Goal: Check status: Check status

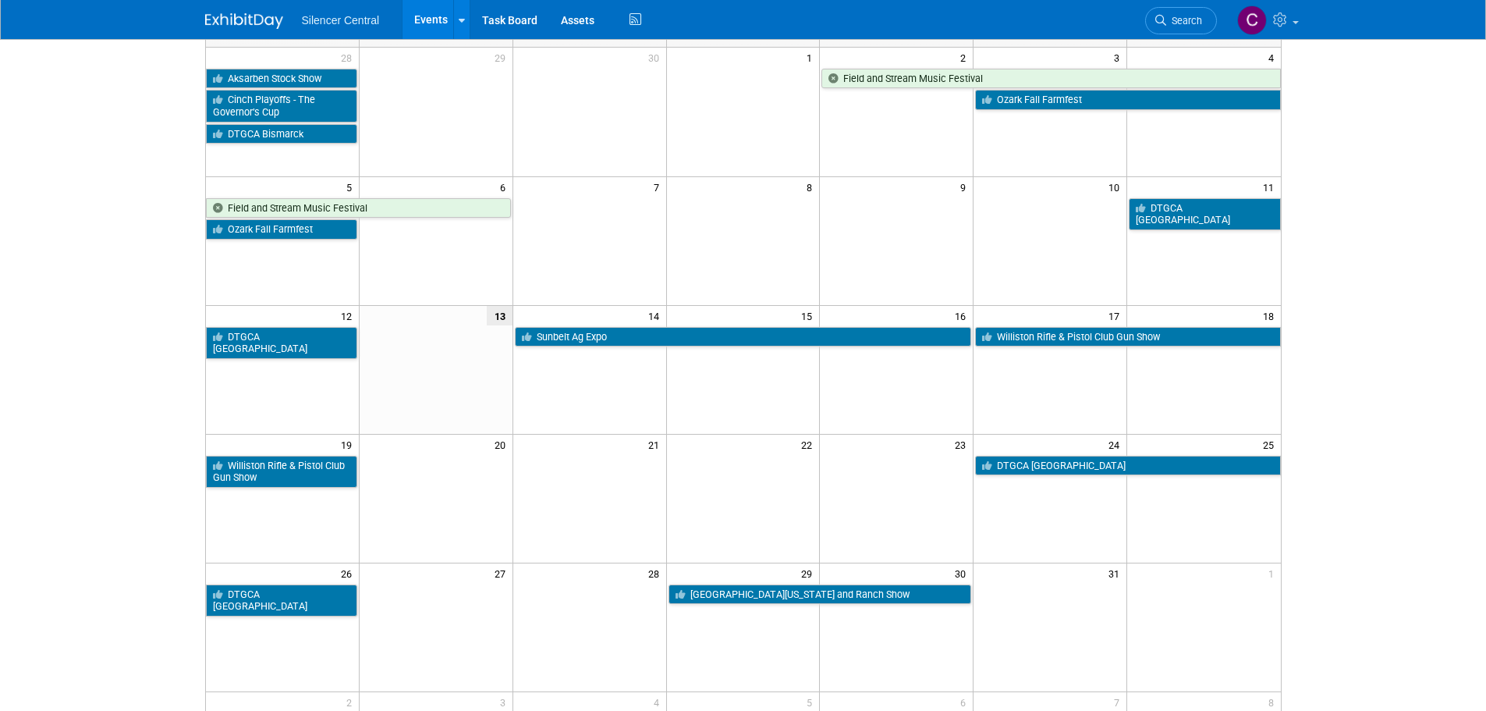
scroll to position [78, 0]
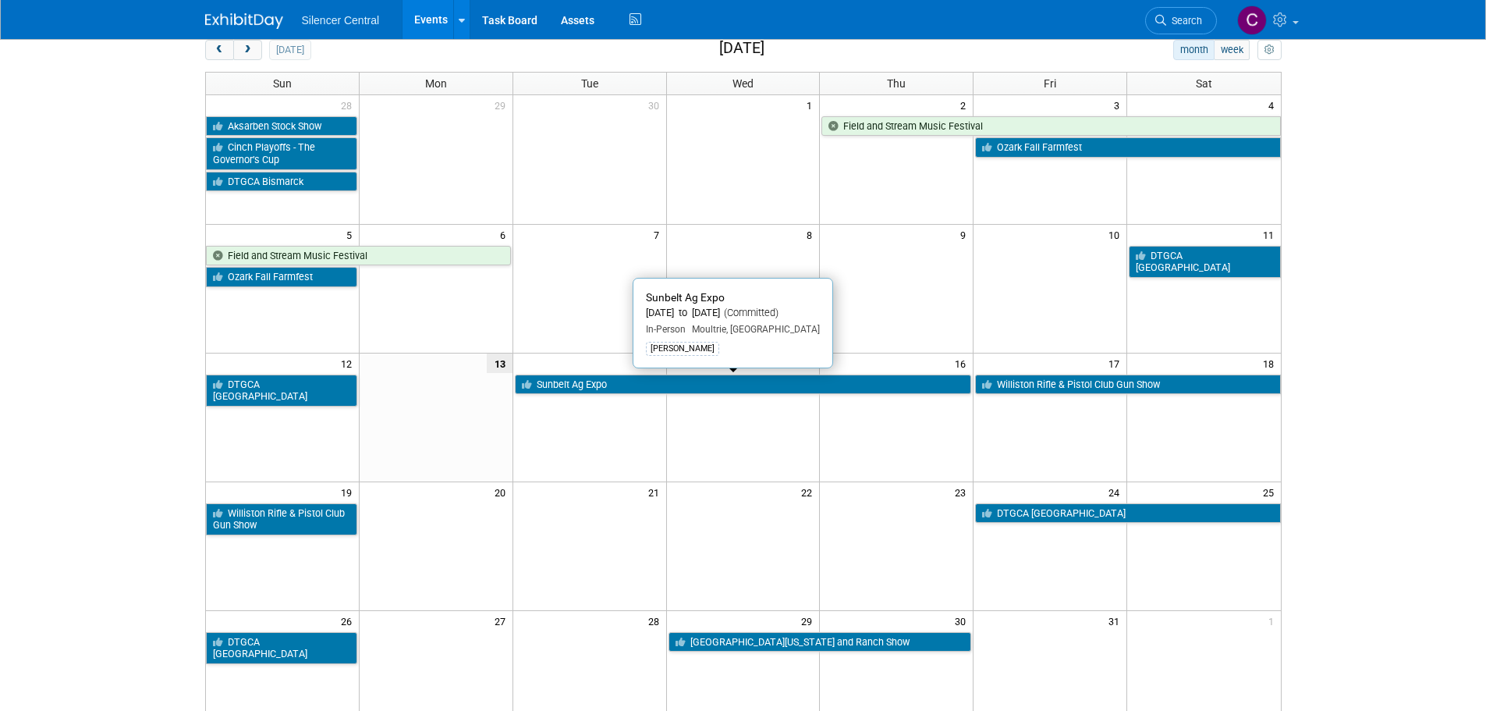
drag, startPoint x: 621, startPoint y: 381, endPoint x: 645, endPoint y: 385, distance: 24.4
click at [621, 381] on link "Sunbelt Ag Expo" at bounding box center [743, 384] width 457 height 20
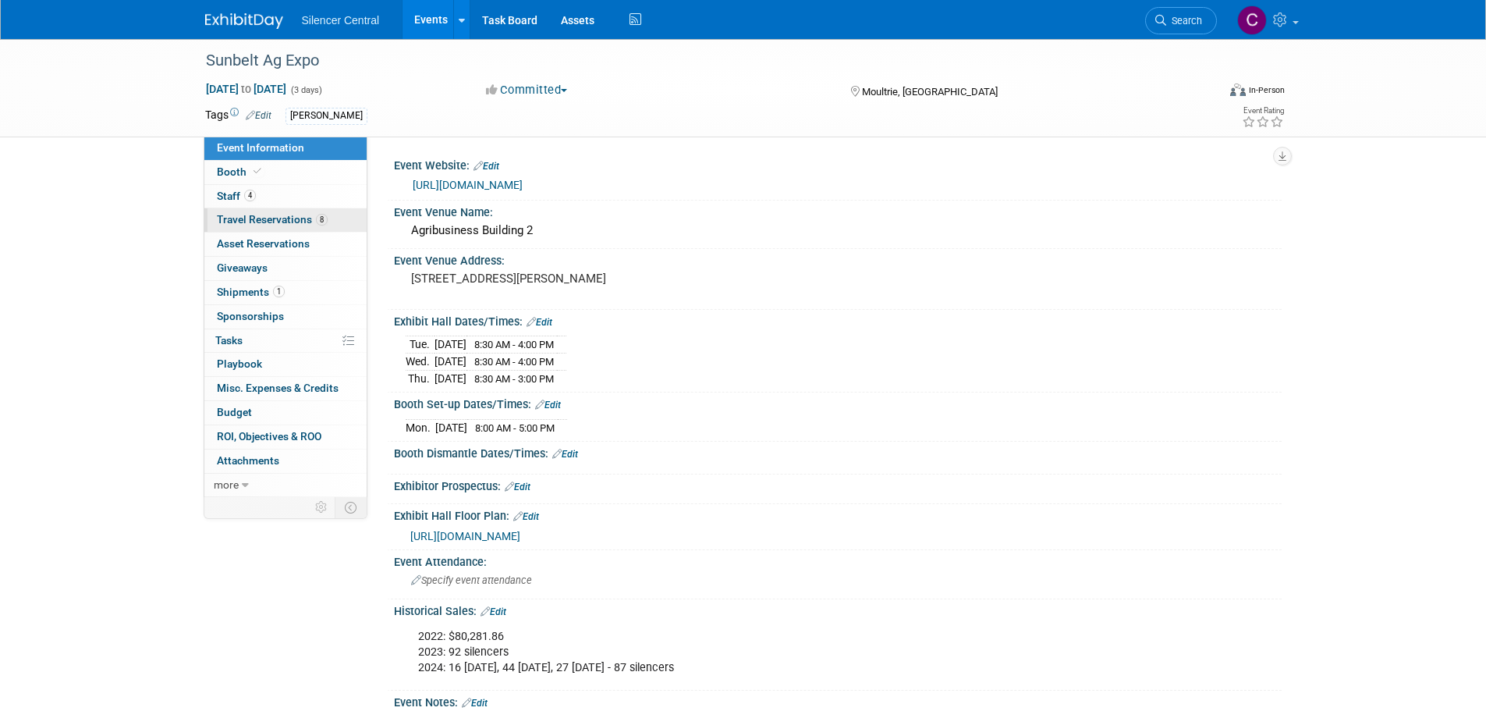
click at [257, 223] on span "Travel Reservations 8" at bounding box center [272, 219] width 111 height 12
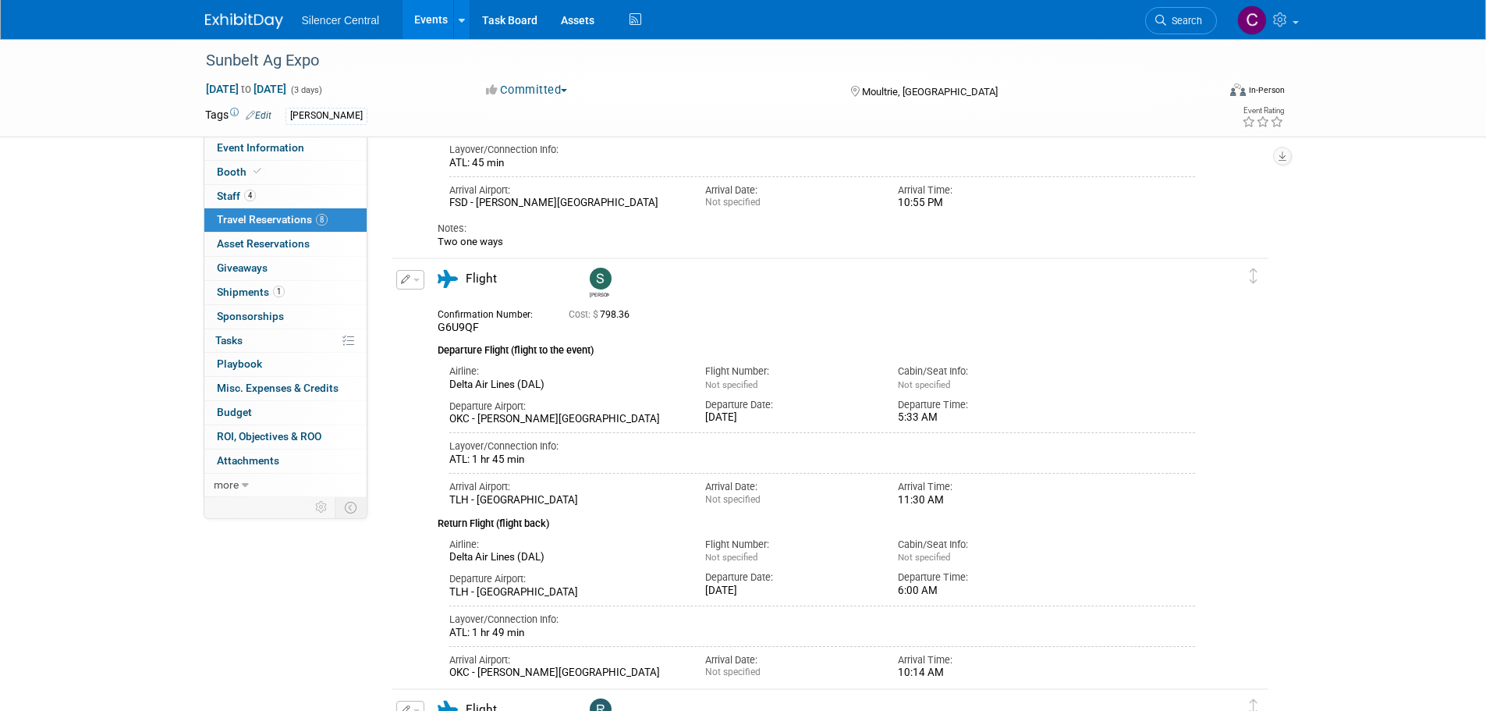
scroll to position [780, 0]
click at [1158, 26] on link "Search" at bounding box center [1181, 20] width 72 height 27
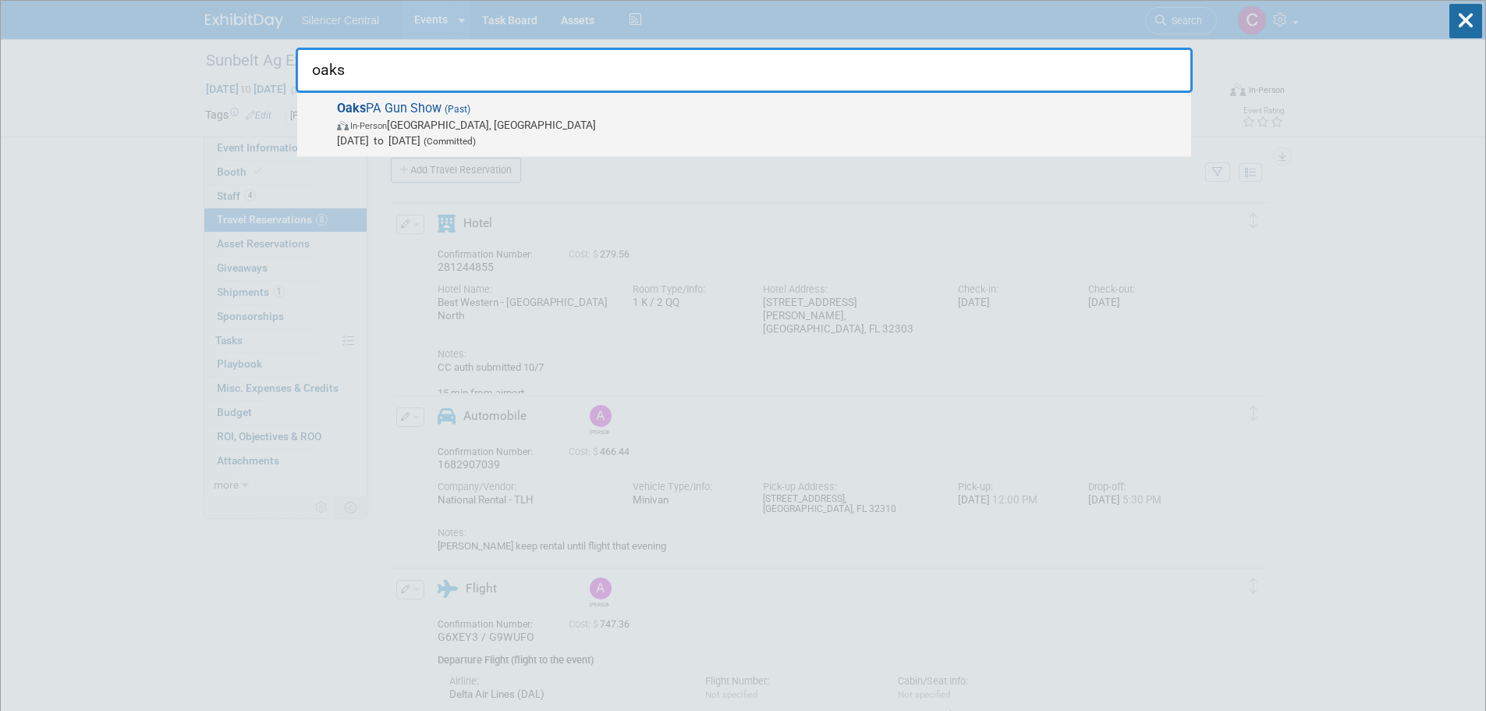
type input "oaks"
click at [686, 141] on span "Jun 9, 2023 to Jun 11, 2023 (Committed)" at bounding box center [760, 141] width 846 height 16
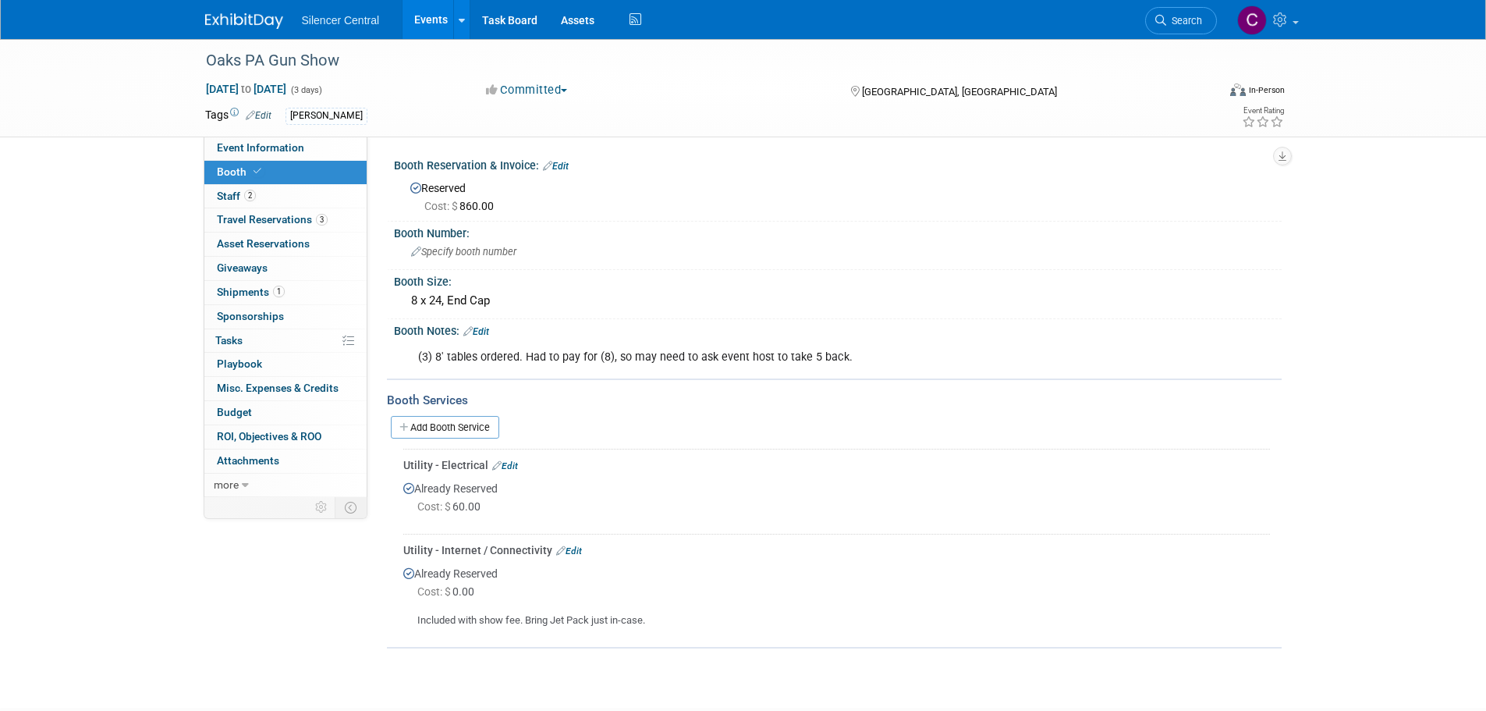
click at [223, 16] on img at bounding box center [244, 21] width 78 height 16
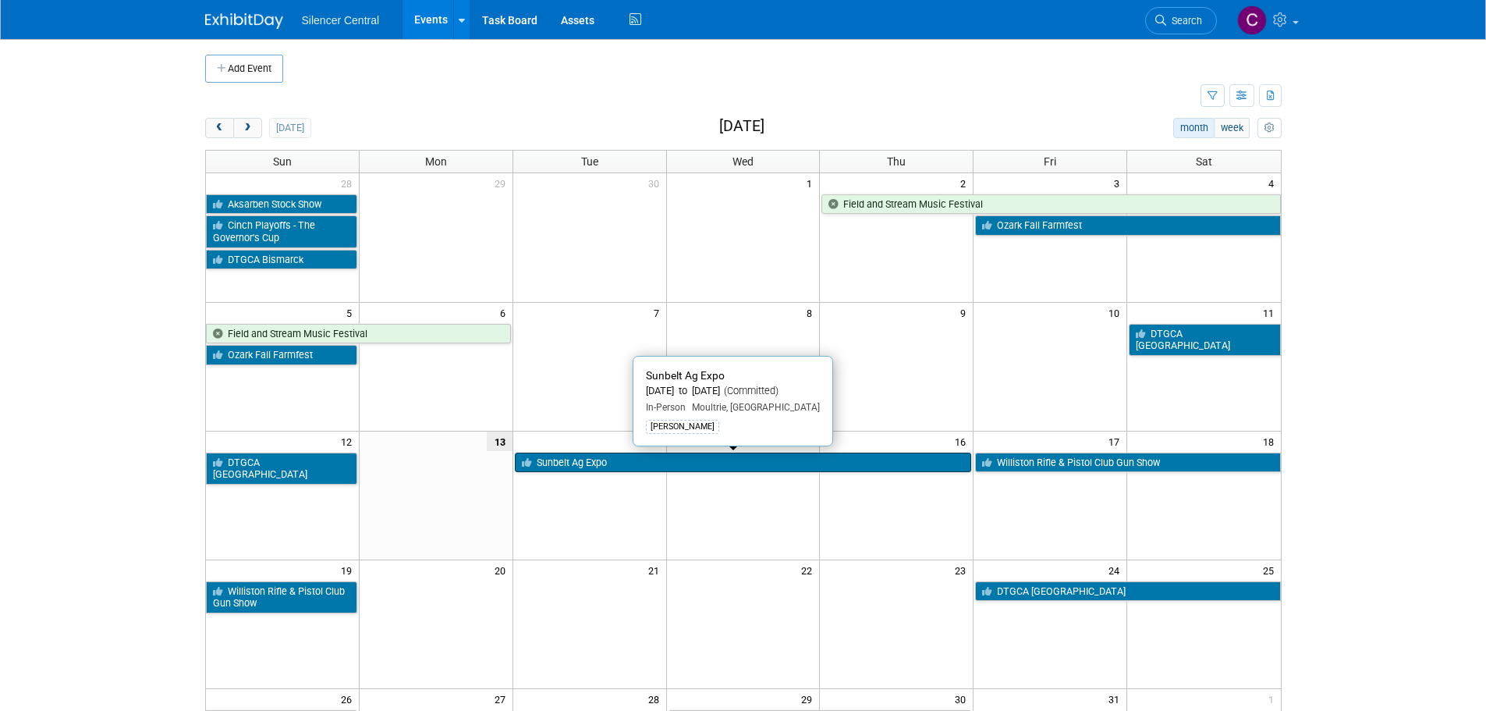
click at [617, 467] on link "Sunbelt Ag Expo" at bounding box center [743, 462] width 457 height 20
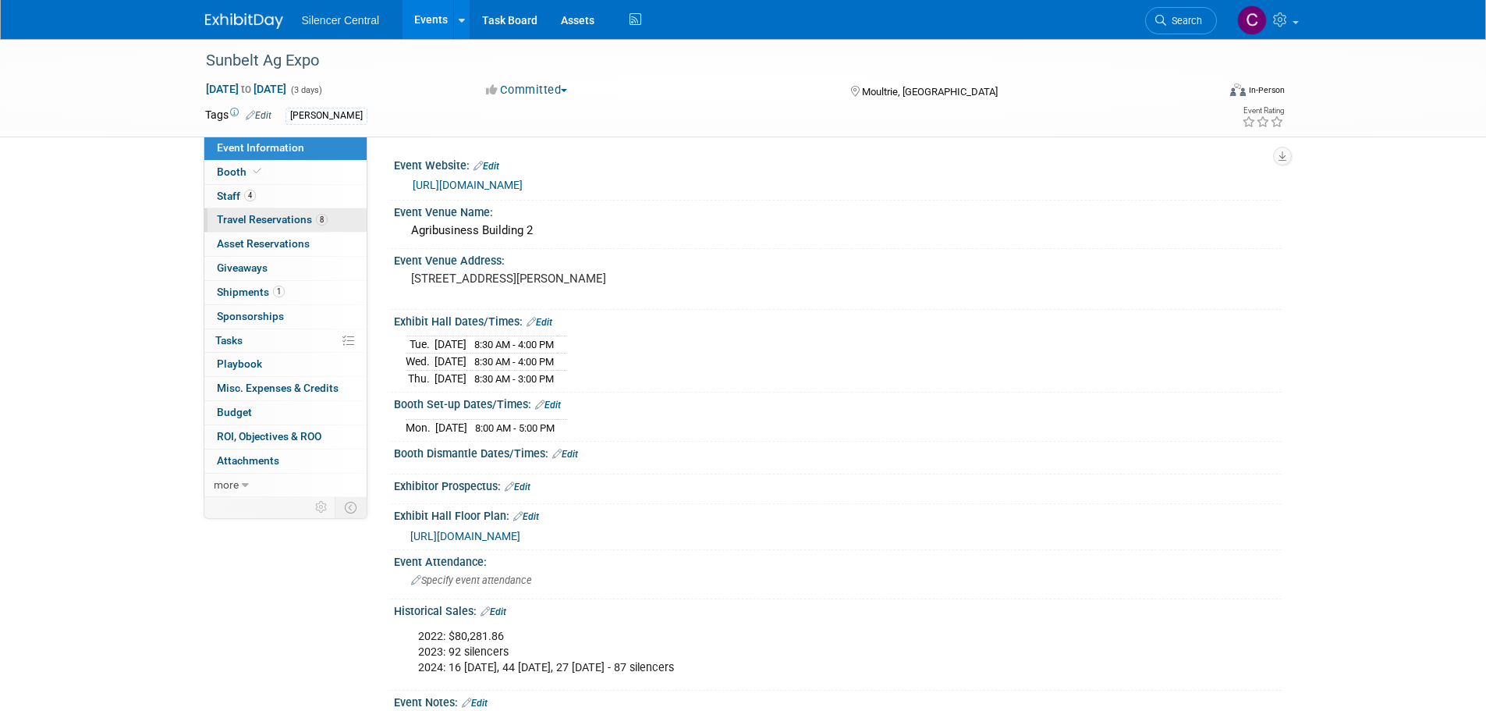
click at [263, 213] on span "Travel Reservations 8" at bounding box center [272, 219] width 111 height 12
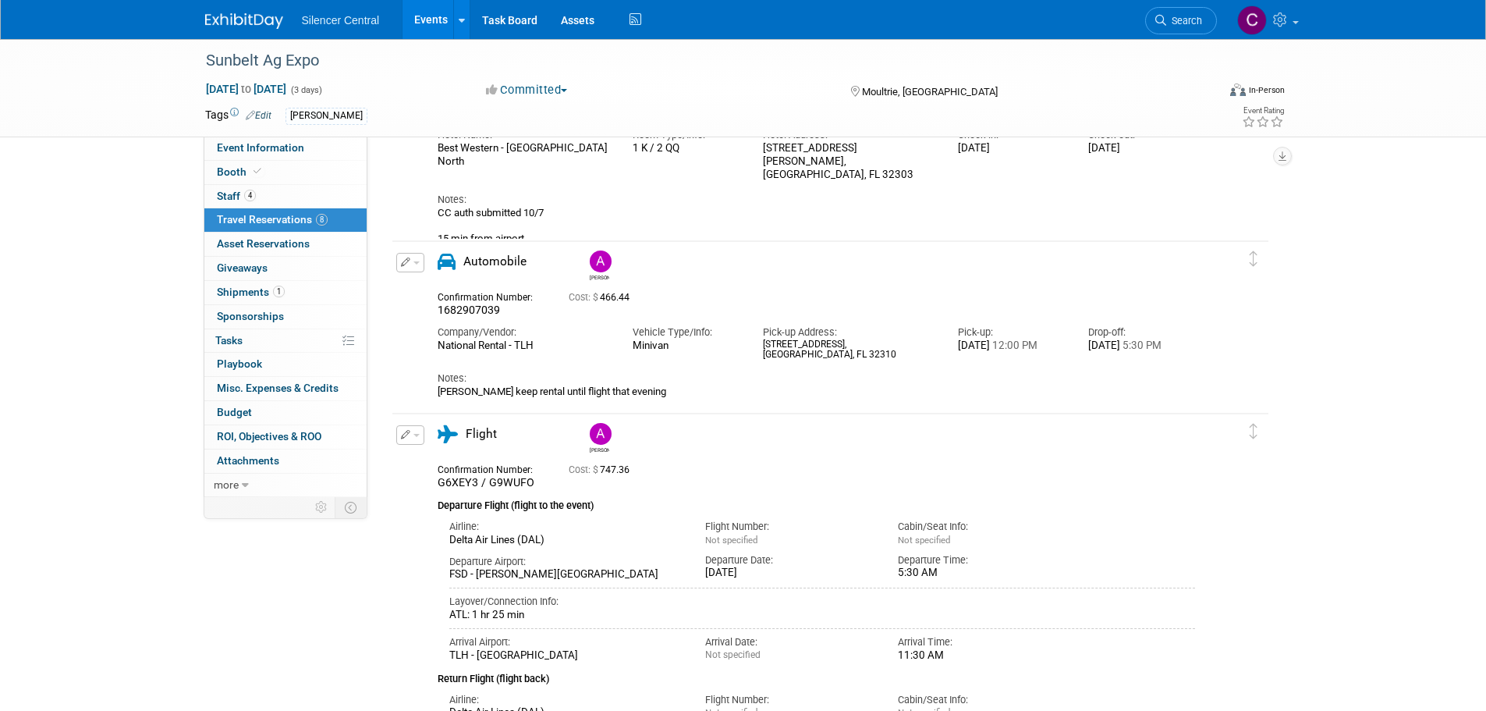
scroll to position [156, 0]
drag, startPoint x: 513, startPoint y: 310, endPoint x: 432, endPoint y: 313, distance: 81.1
click at [432, 313] on div "Confirmation Number: 1682907039" at bounding box center [491, 300] width 131 height 30
copy span "1682907039"
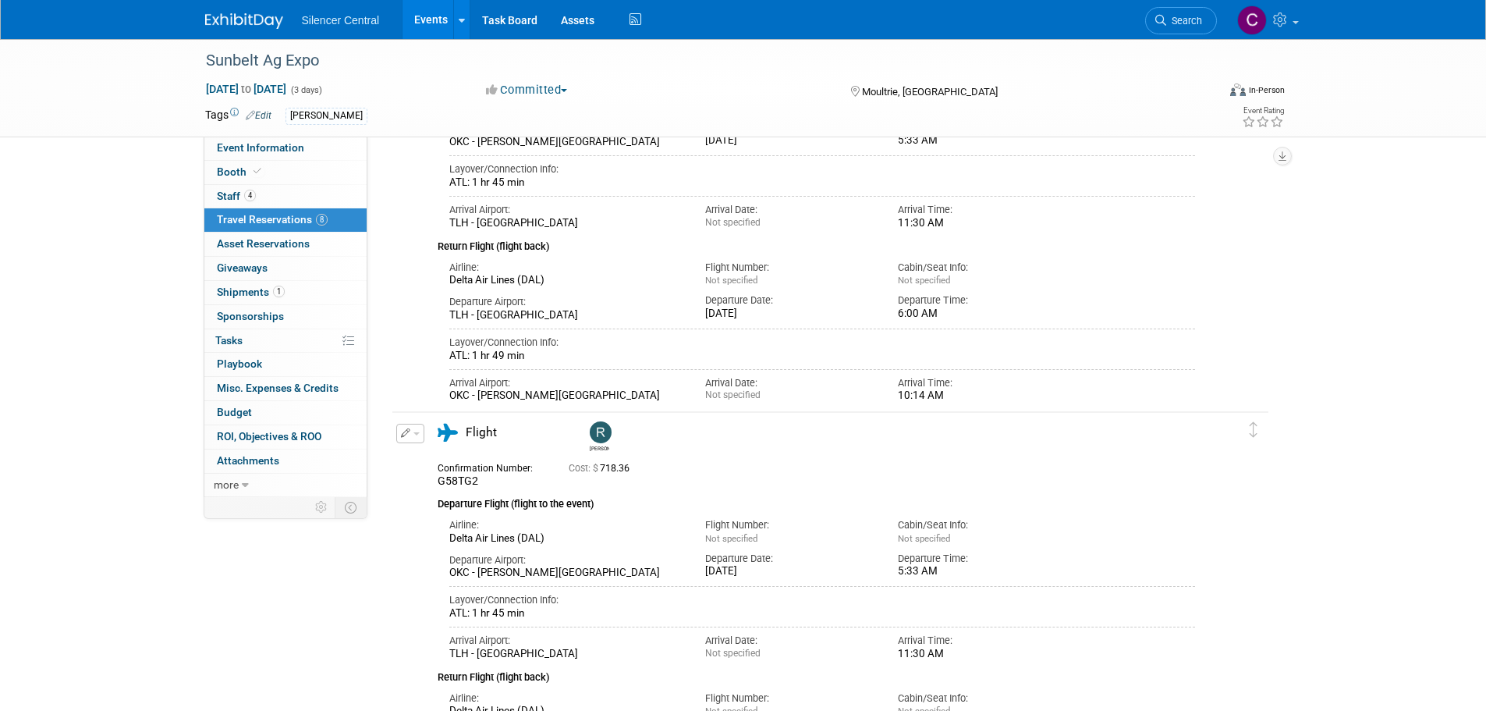
scroll to position [1170, 0]
